Goal: Find specific page/section: Find specific page/section

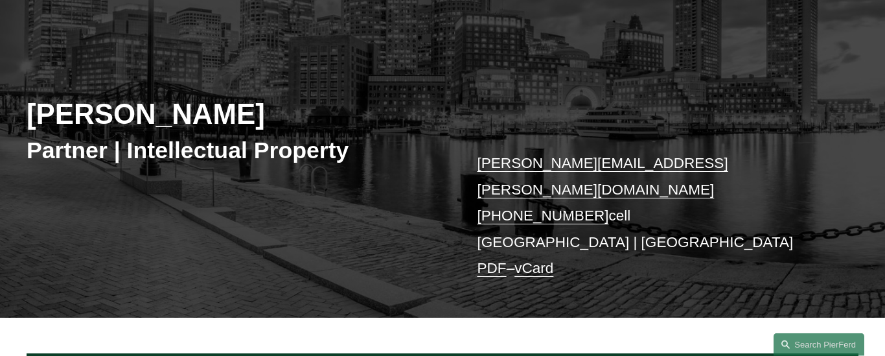
scroll to position [597, 0]
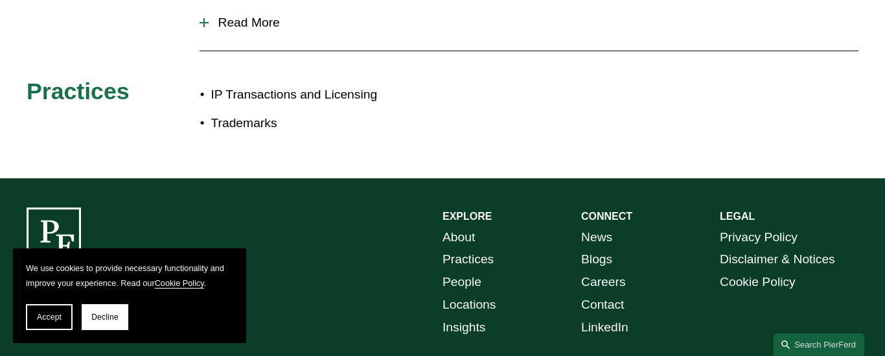
click at [290, 237] on div "EXPLORE CONNECT About Practices People Locations Insights News Blogs Careers Co…" at bounding box center [442, 318] width 885 height 222
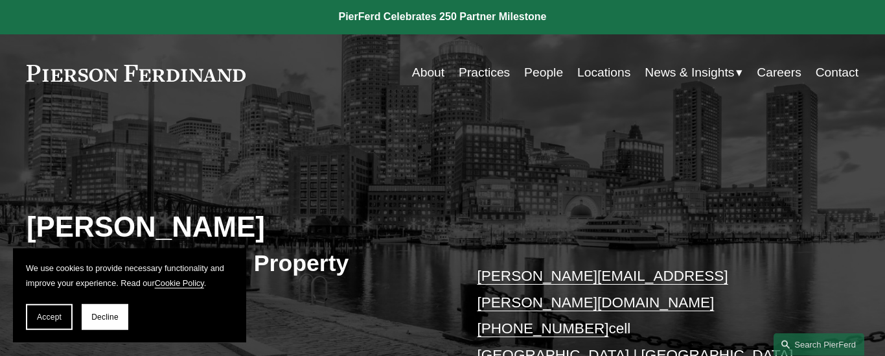
scroll to position [0, 0]
click at [542, 76] on link "People" at bounding box center [543, 73] width 39 height 25
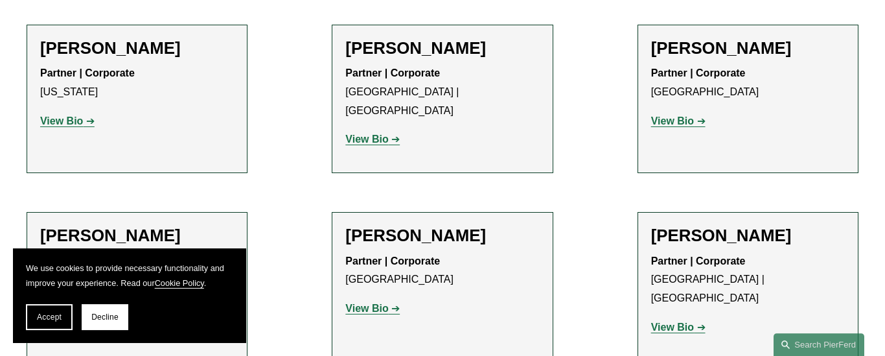
scroll to position [15920, 0]
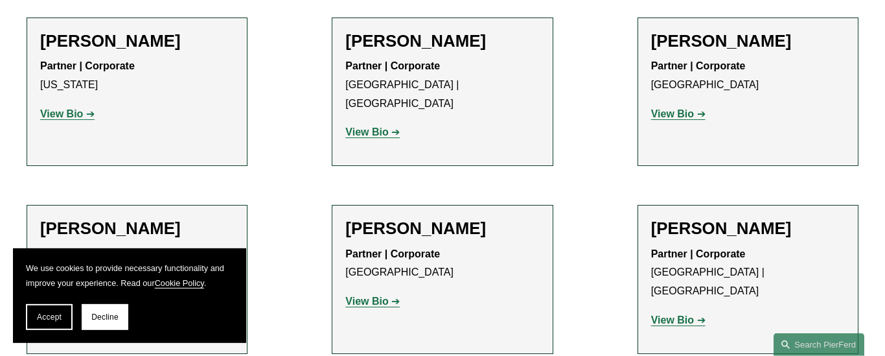
click at [50, 332] on section "We use cookies to provide necessary functionality and improve your experience. …" at bounding box center [129, 295] width 233 height 95
click at [51, 325] on button "Accept" at bounding box center [49, 317] width 47 height 26
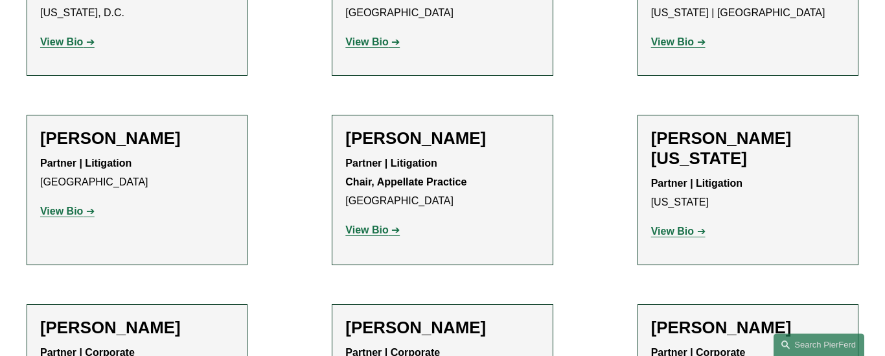
scroll to position [15846, 0]
